Goal: Navigation & Orientation: Find specific page/section

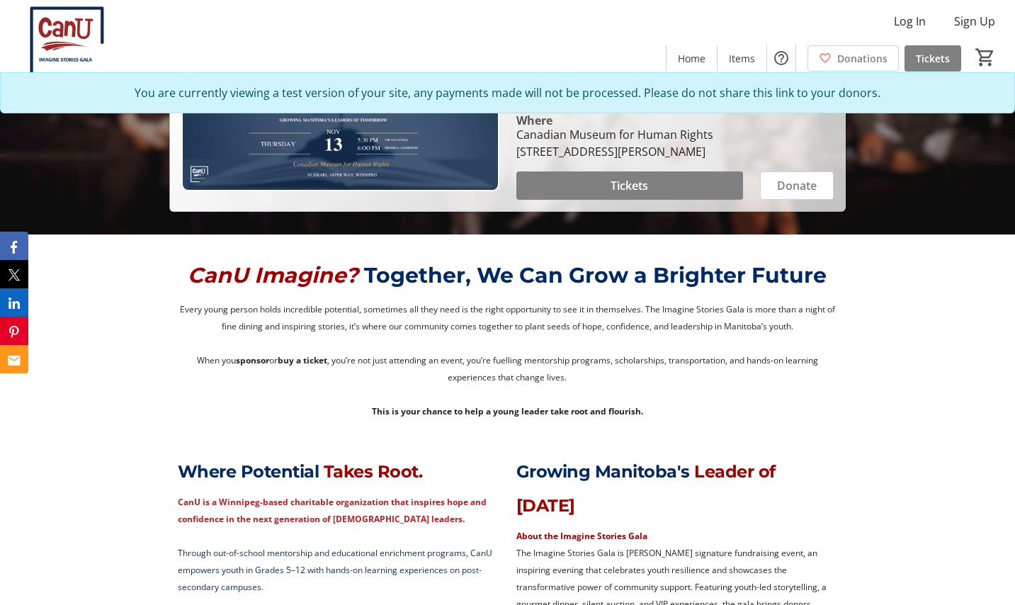
scroll to position [361, 0]
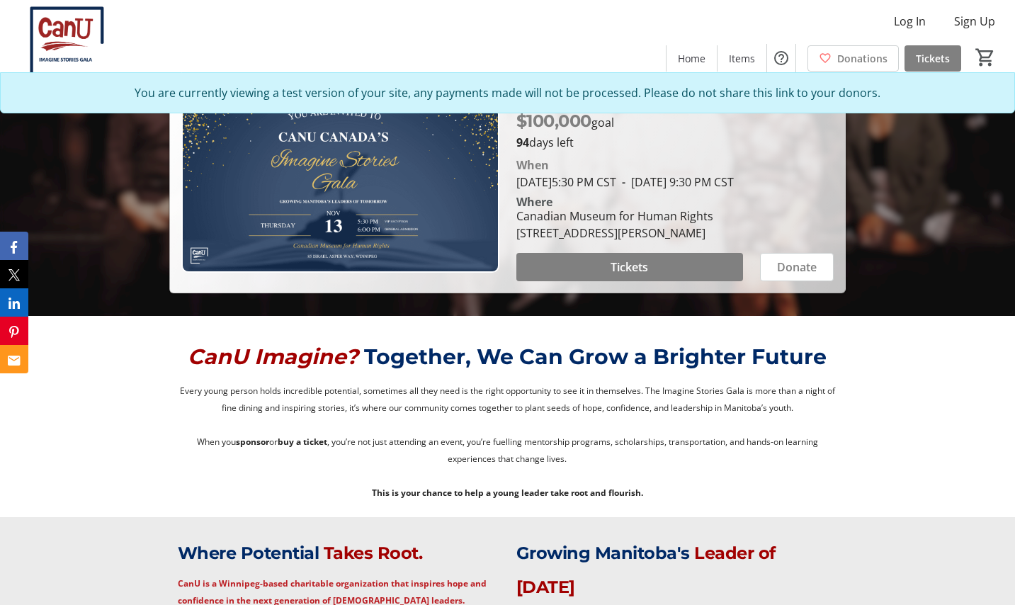
scroll to position [273, 0]
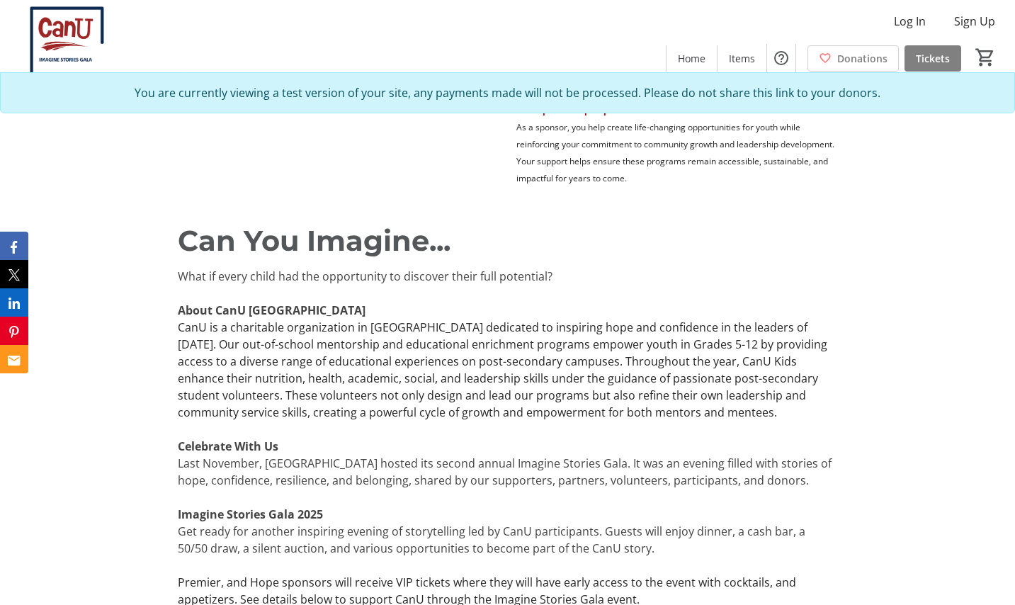
scroll to position [1000, 0]
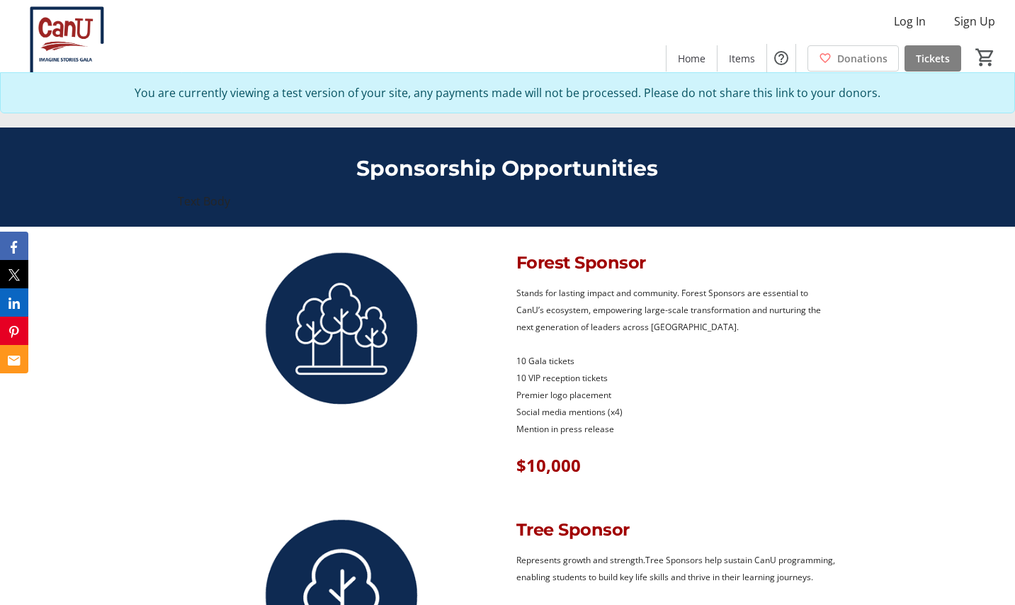
scroll to position [1128, 0]
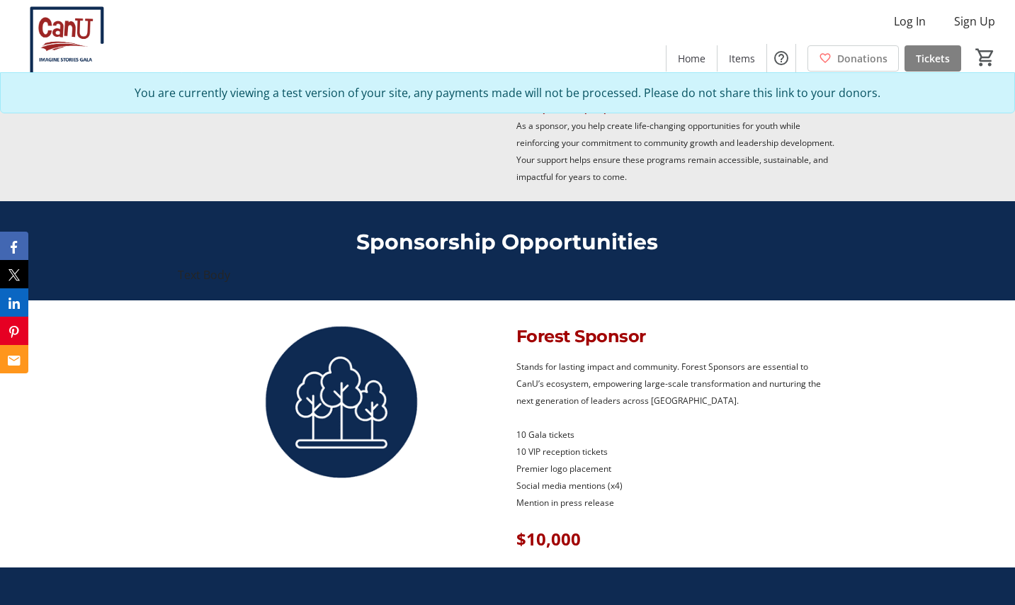
scroll to position [1014, 0]
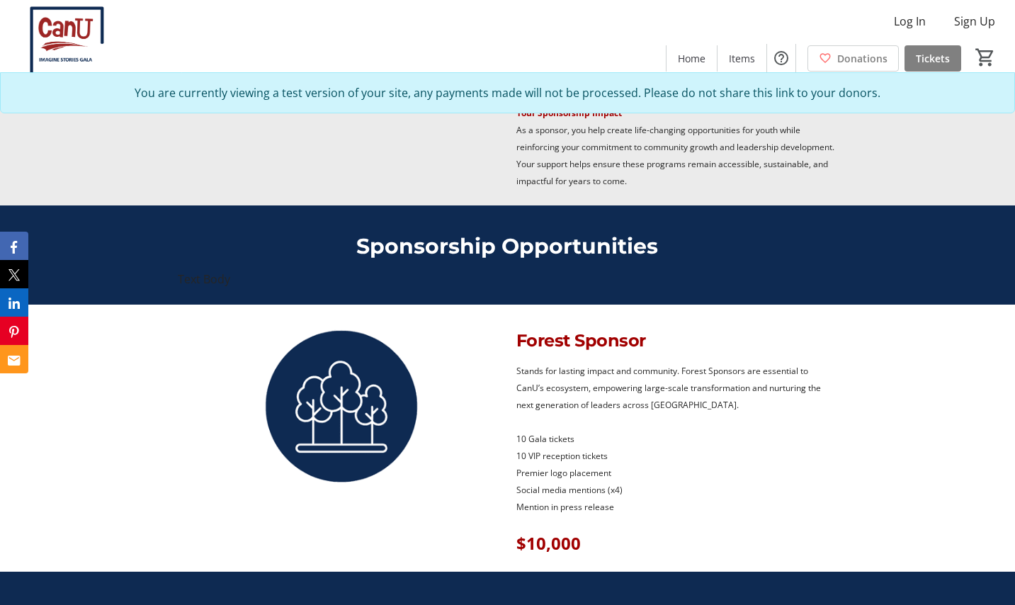
click at [721, 281] on div "Text Body" at bounding box center [507, 279] width 659 height 17
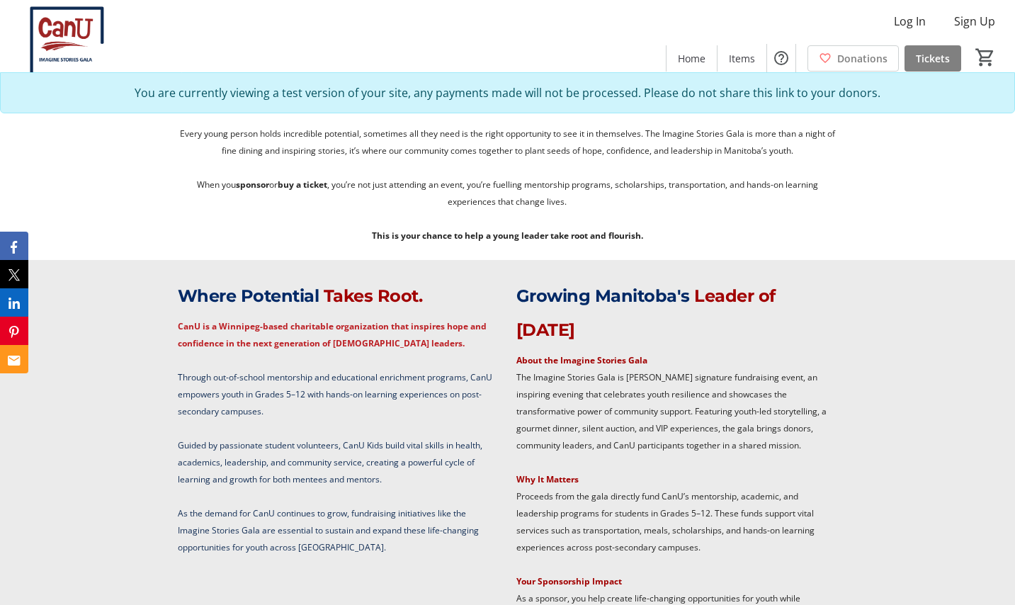
scroll to position [544, 0]
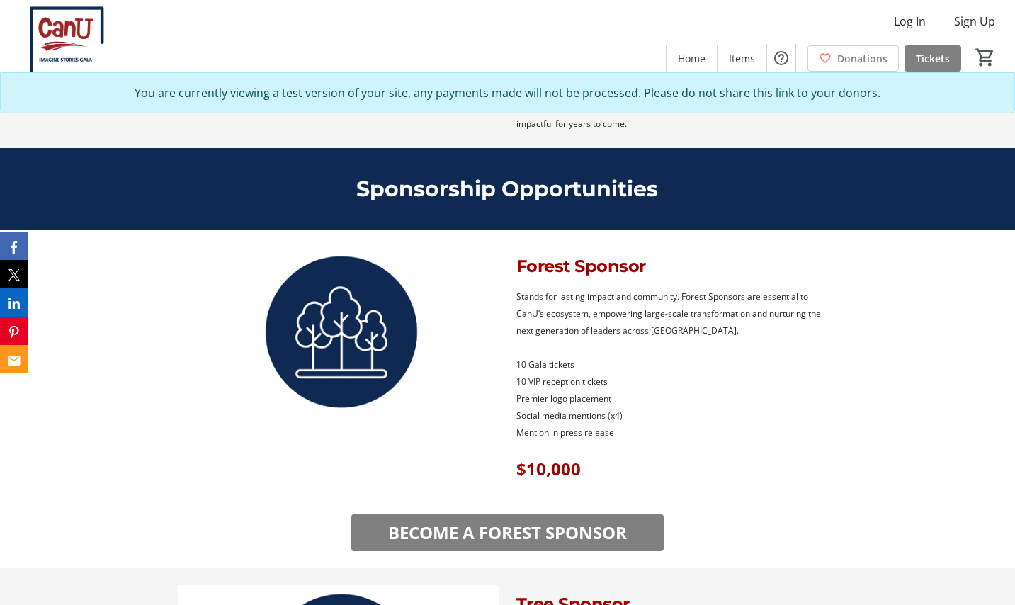
scroll to position [1106, 0]
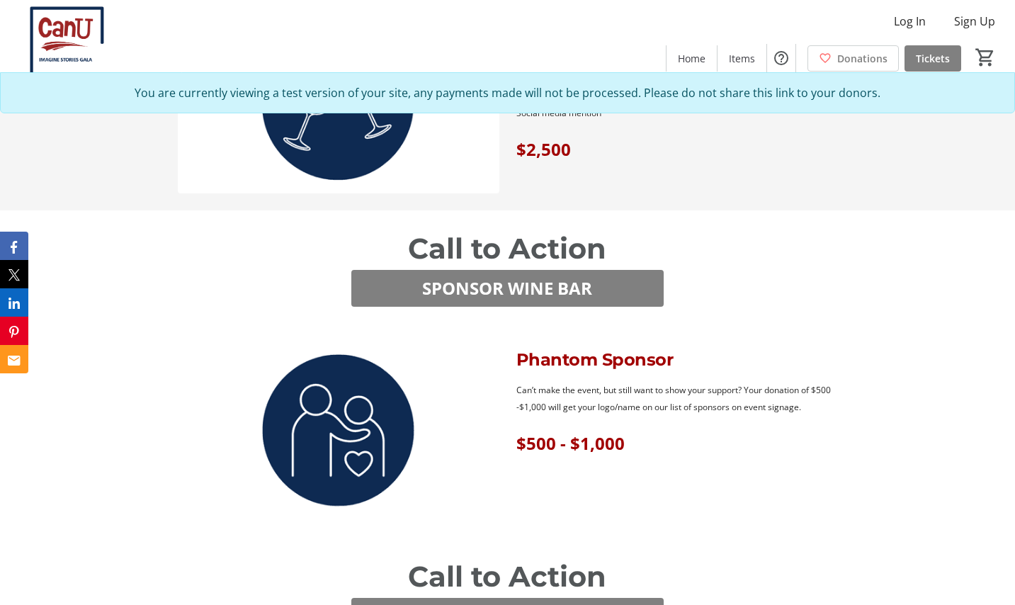
scroll to position [2284, 0]
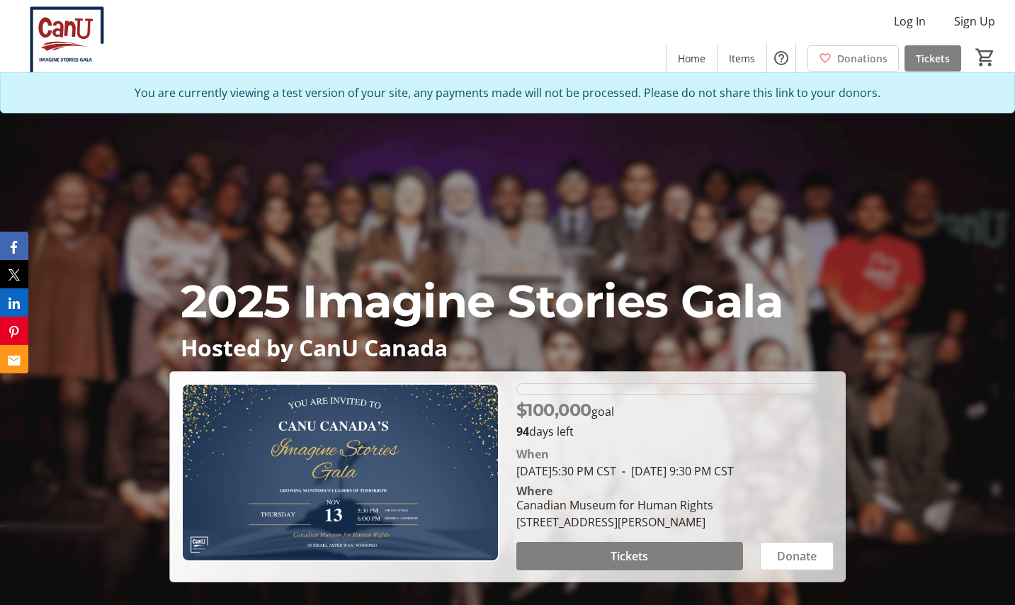
click at [927, 408] on div "2025 Imagine Stories Gala Hosted by CanU Canada $100,000 goal 94 days left When…" at bounding box center [507, 332] width 1015 height 499
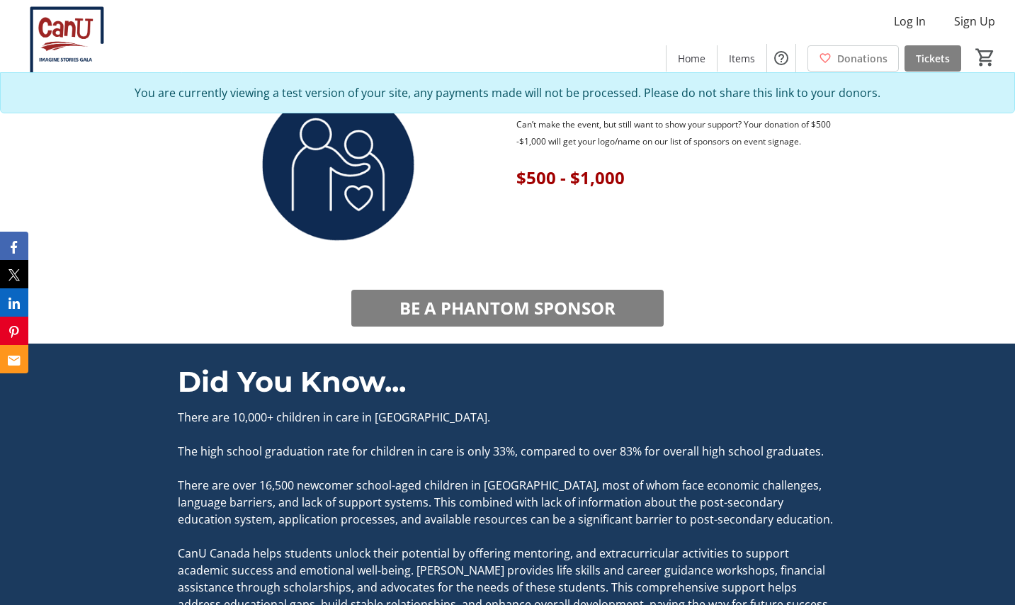
scroll to position [2454, 0]
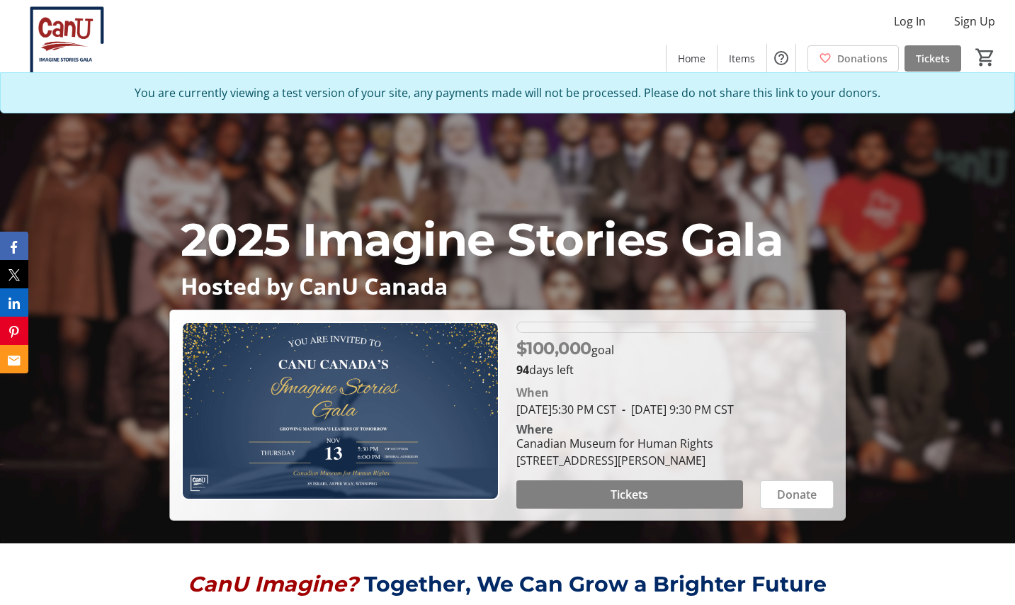
scroll to position [66, 0]
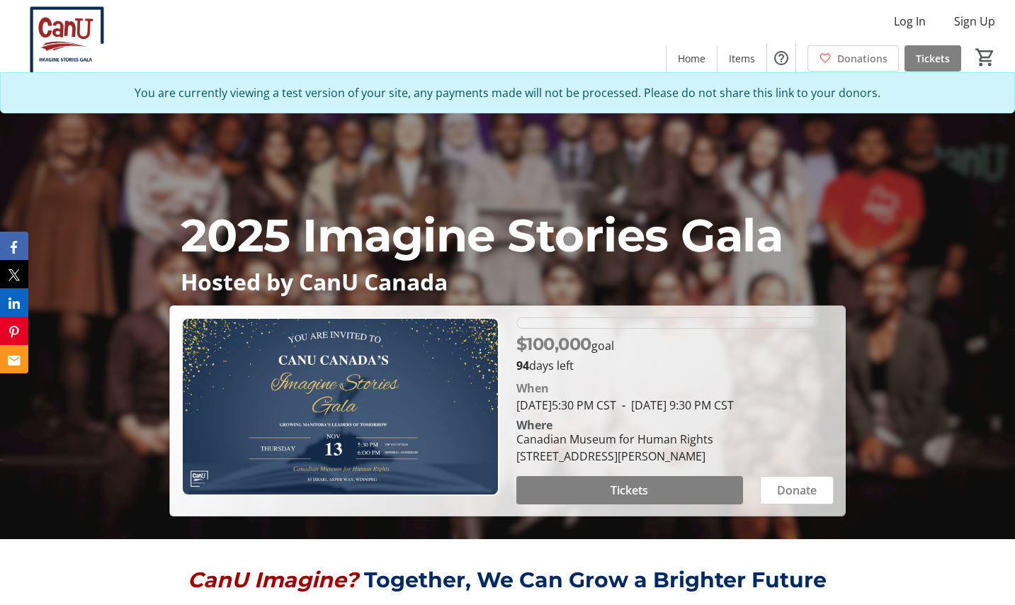
click at [953, 427] on div "2025 Imagine Stories Gala Hosted by CanU Canada $100,000 goal 94 days left When…" at bounding box center [507, 266] width 1015 height 499
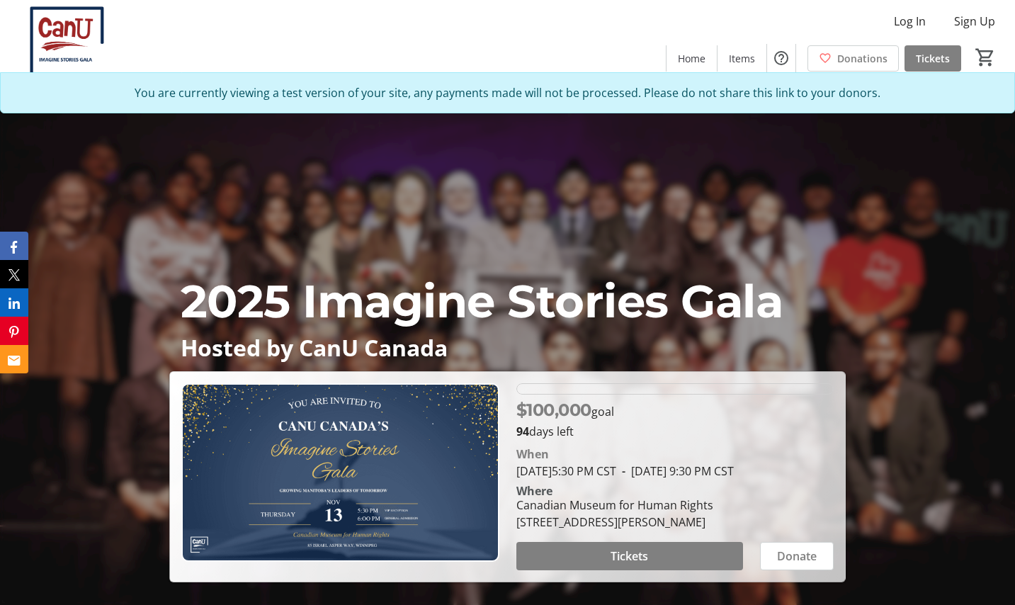
click at [757, 179] on div "2025 Imagine Stories Gala Hosted by CanU Canada $100,000 goal 94 days left When…" at bounding box center [507, 332] width 1015 height 499
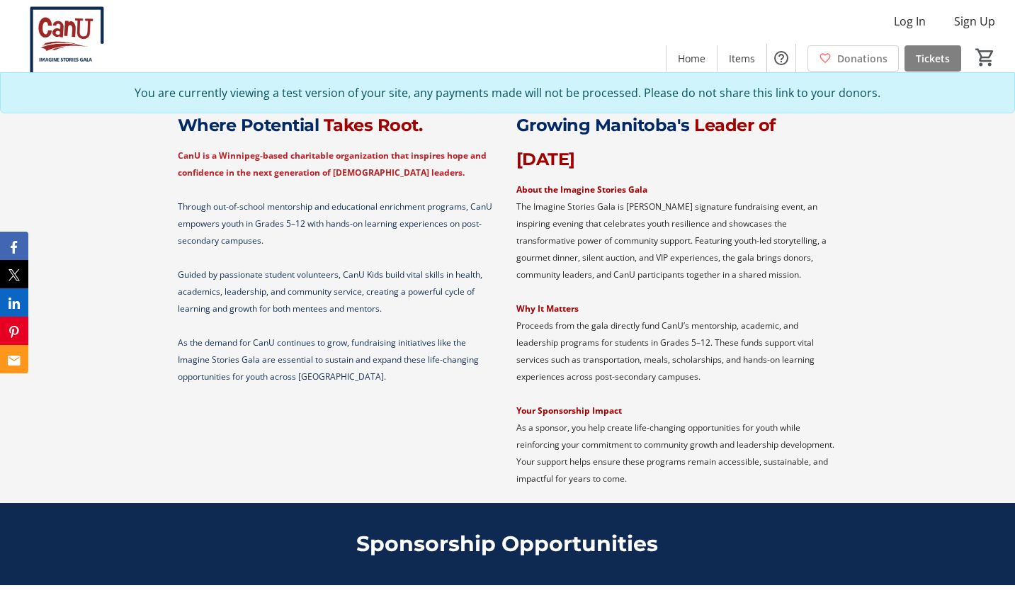
scroll to position [695, 0]
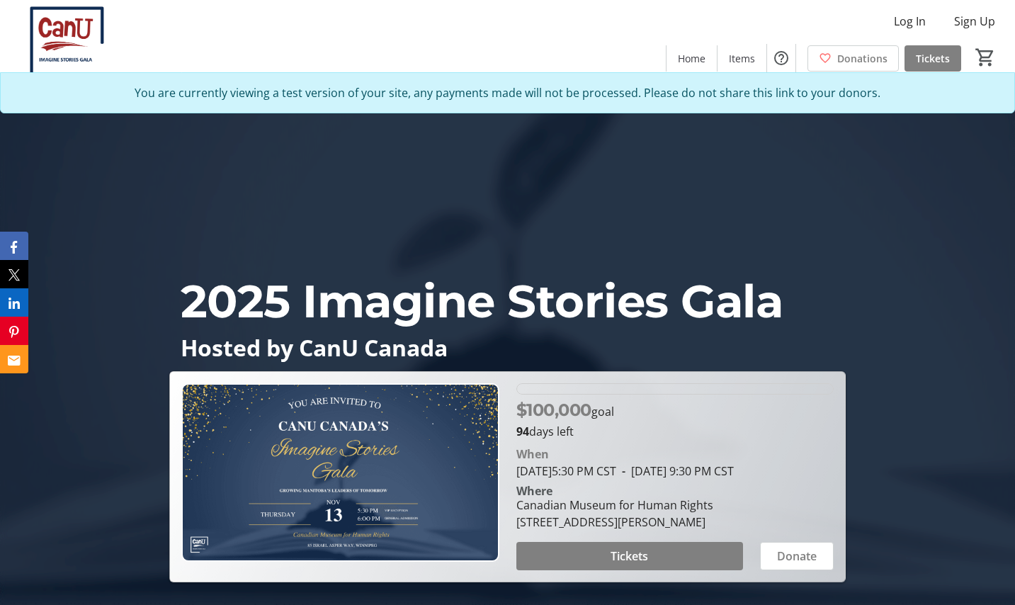
click at [956, 406] on div "2025 Imagine Stories Gala Hosted by CanU Canada $100,000 goal 94 days left When…" at bounding box center [507, 332] width 1015 height 499
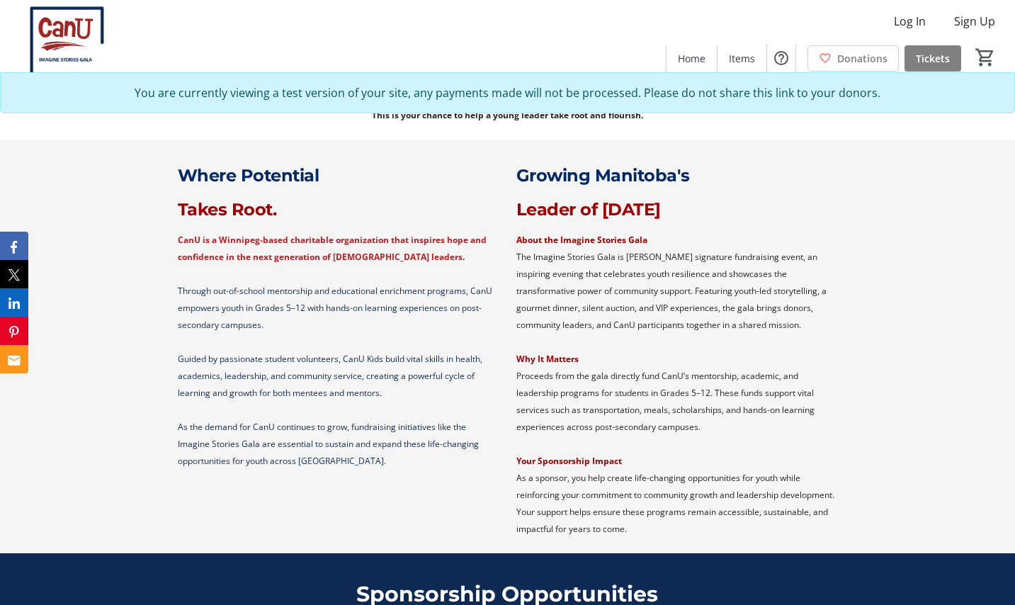
scroll to position [669, 0]
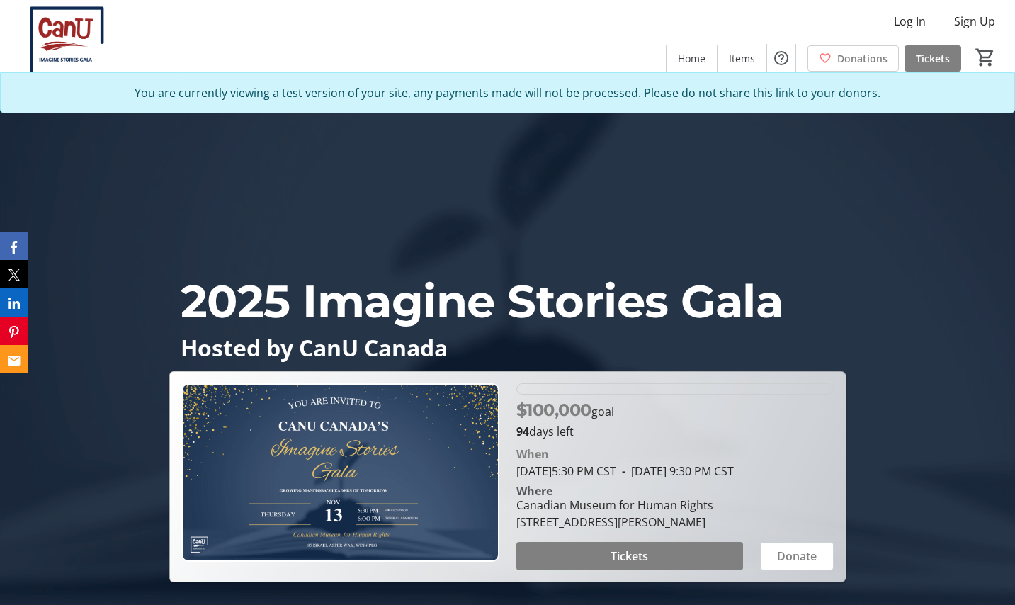
click at [909, 367] on div "2025 Imagine Stories Gala Hosted by CanU Canada $100,000 goal 94 days left When…" at bounding box center [507, 332] width 1015 height 499
click at [903, 295] on div "2025 Imagine Stories Gala Hosted by CanU Canada $100,000 goal 94 days left When…" at bounding box center [507, 332] width 1015 height 499
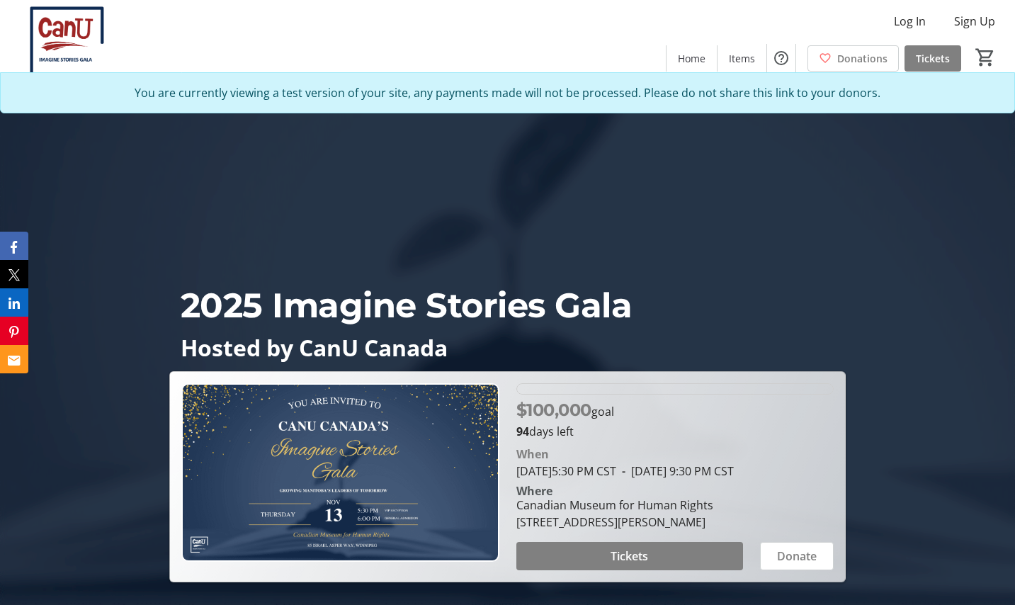
click at [875, 333] on div "2025 Imagine Stories Gala Hosted by CanU Canada $100,000 goal 94 days left When…" at bounding box center [507, 332] width 1015 height 499
click at [904, 269] on div "2025 Imagine Stories Gala Hosted by CanU Canada $100,000 goal 94 days left When…" at bounding box center [507, 332] width 1015 height 499
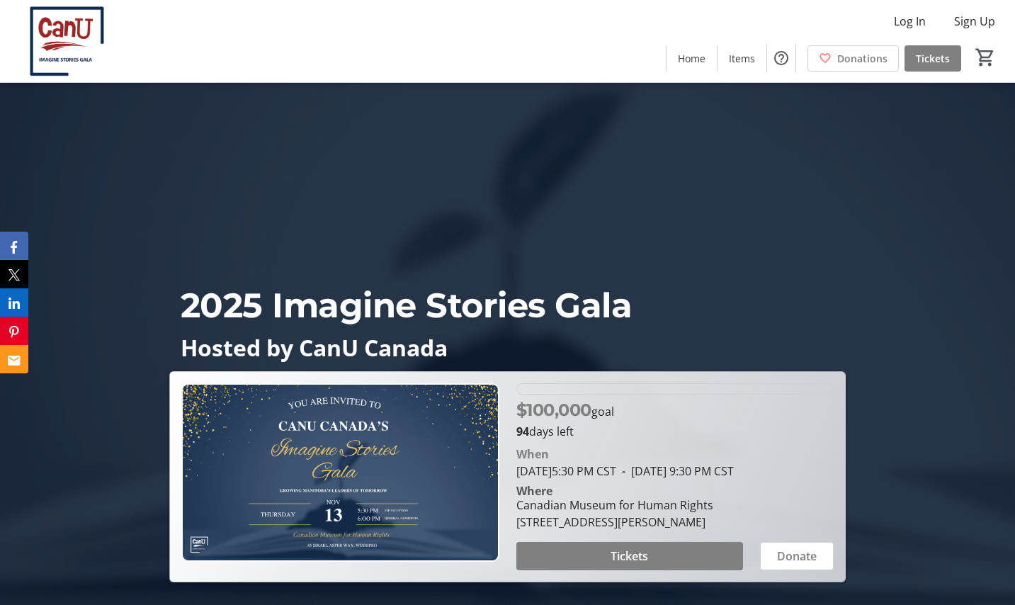
click at [932, 254] on div "2025 Imagine Stories Gala Hosted by CanU Canada $100,000 goal 94 days left When…" at bounding box center [507, 332] width 1015 height 499
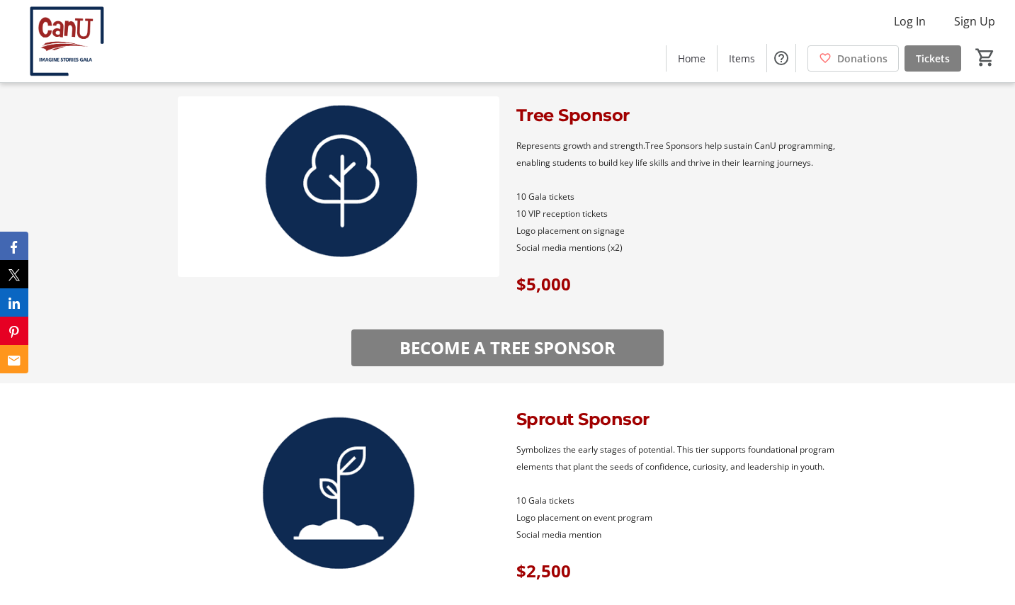
scroll to position [1555, 0]
